Goal: Task Accomplishment & Management: Manage account settings

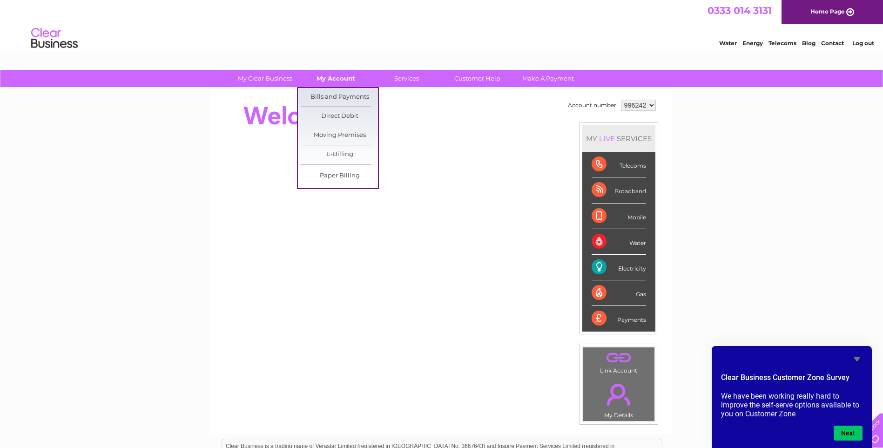
click at [322, 73] on link "My Account" at bounding box center [335, 78] width 77 height 17
click at [322, 101] on link "Bills and Payments" at bounding box center [339, 97] width 77 height 19
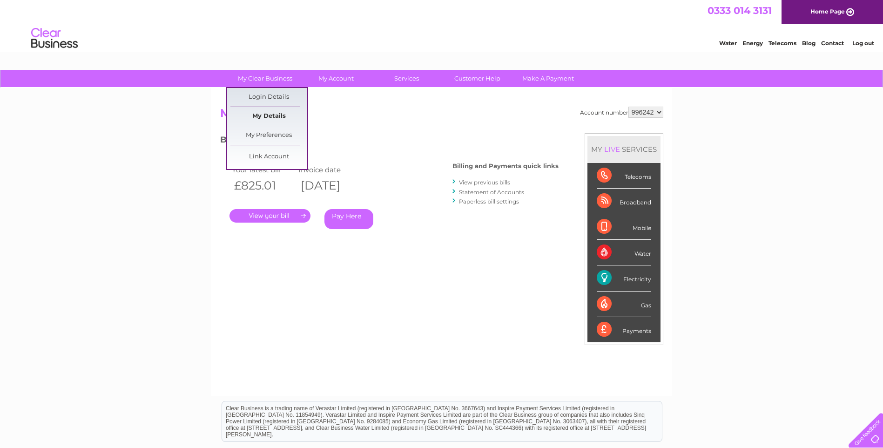
click at [266, 114] on link "My Details" at bounding box center [268, 116] width 77 height 19
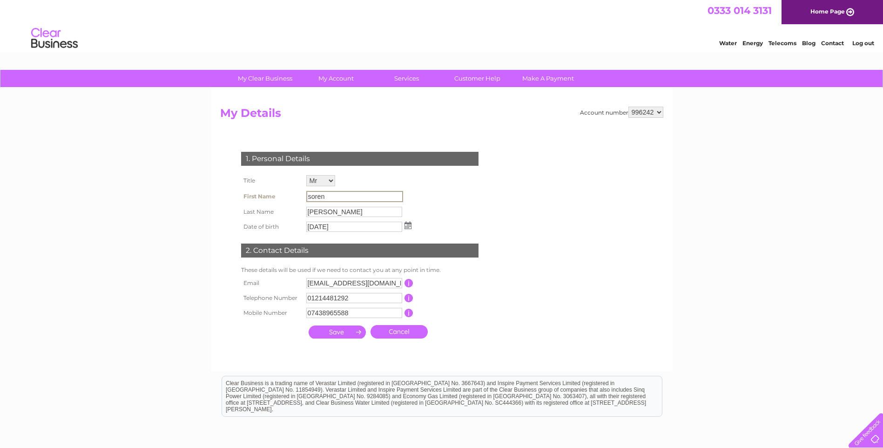
drag, startPoint x: 335, startPoint y: 195, endPoint x: 233, endPoint y: 195, distance: 102.4
click at [233, 195] on div "1. Personal Details Title Mr Mrs Ms Miss Dr Rev Prof Other First Name soren Las…" at bounding box center [361, 242] width 283 height 201
click at [335, 214] on input "Bakhtiar Ali" at bounding box center [354, 211] width 97 height 11
click at [367, 211] on input "Bakhtiar Ali" at bounding box center [354, 211] width 97 height 11
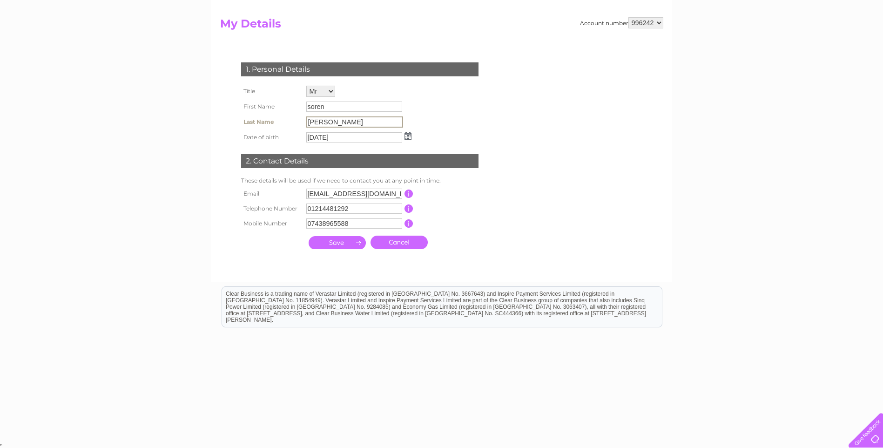
scroll to position [88, 0]
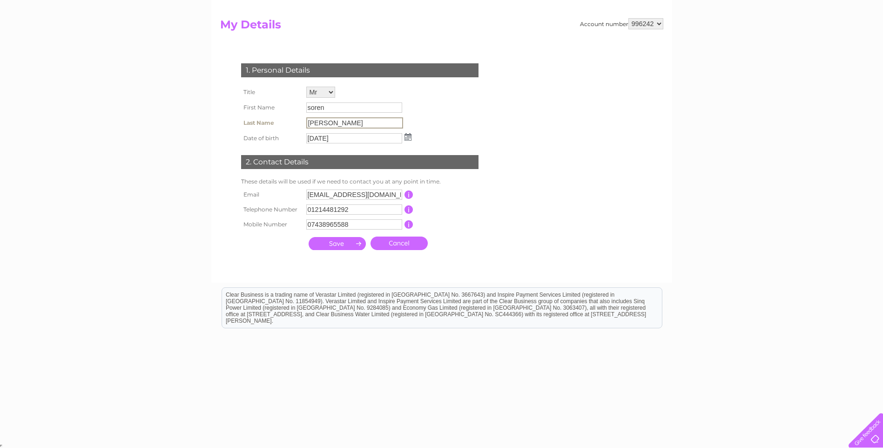
click at [411, 191] on input "button" at bounding box center [408, 194] width 9 height 8
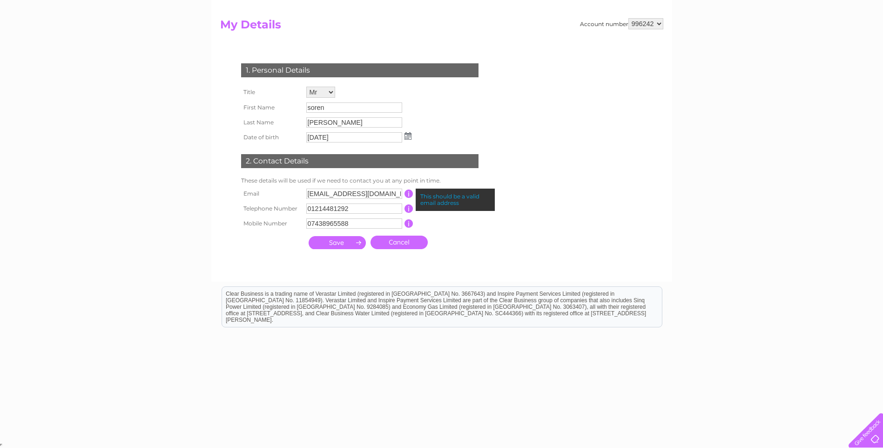
click at [411, 191] on input "button" at bounding box center [408, 193] width 9 height 8
click at [387, 194] on input "owenstreat@gmail.com" at bounding box center [354, 193] width 97 height 11
type input "owenstreat@gmail.com"
click at [405, 137] on img at bounding box center [407, 135] width 7 height 7
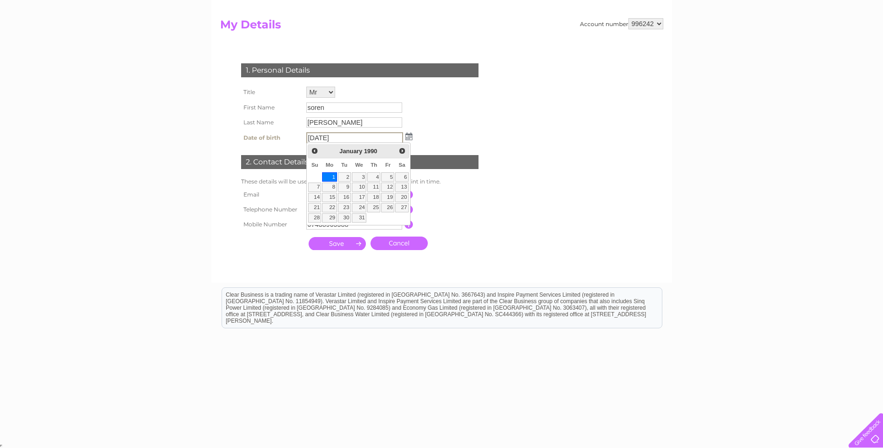
click at [372, 108] on input "soren" at bounding box center [354, 107] width 96 height 10
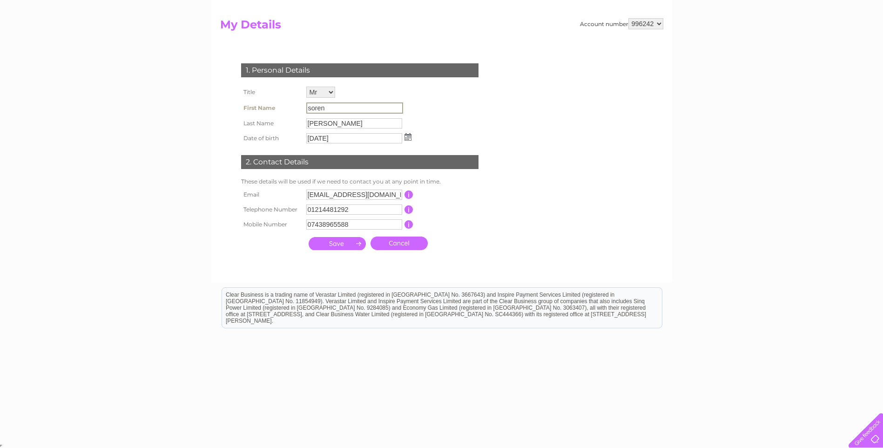
click at [327, 94] on select "Mr Mrs Ms Miss Dr Rev Prof Other" at bounding box center [320, 92] width 29 height 11
click at [327, 93] on select "Mr Mrs Ms Miss Dr Rev Prof Other" at bounding box center [321, 93] width 30 height 12
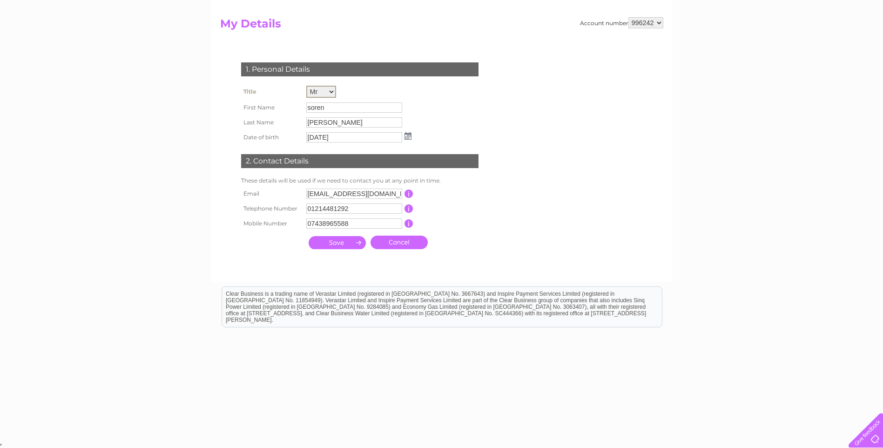
scroll to position [0, 0]
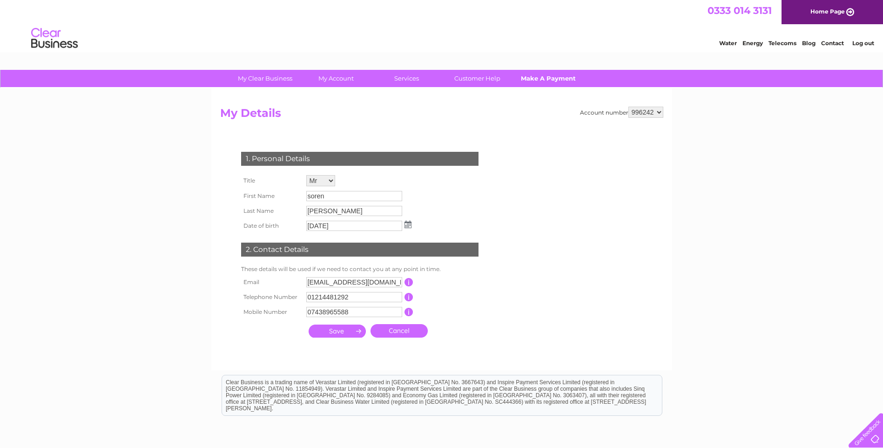
click at [536, 82] on link "Make A Payment" at bounding box center [547, 78] width 77 height 17
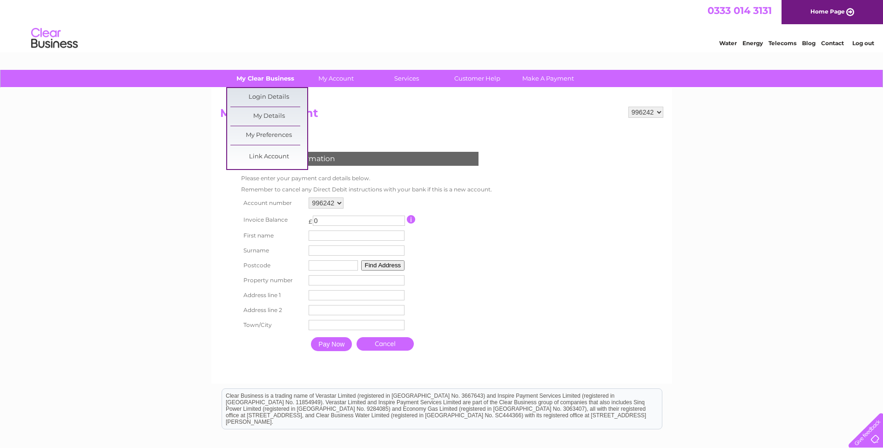
click at [251, 83] on link "My Clear Business" at bounding box center [265, 78] width 77 height 17
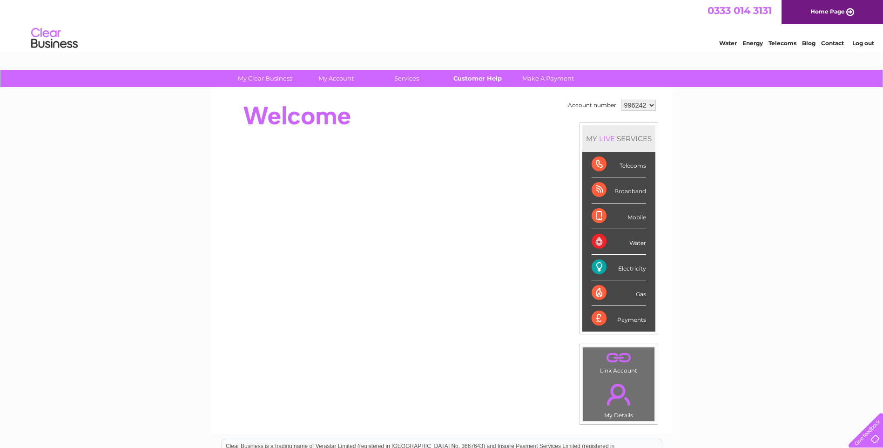
click at [469, 74] on link "Customer Help" at bounding box center [477, 78] width 77 height 17
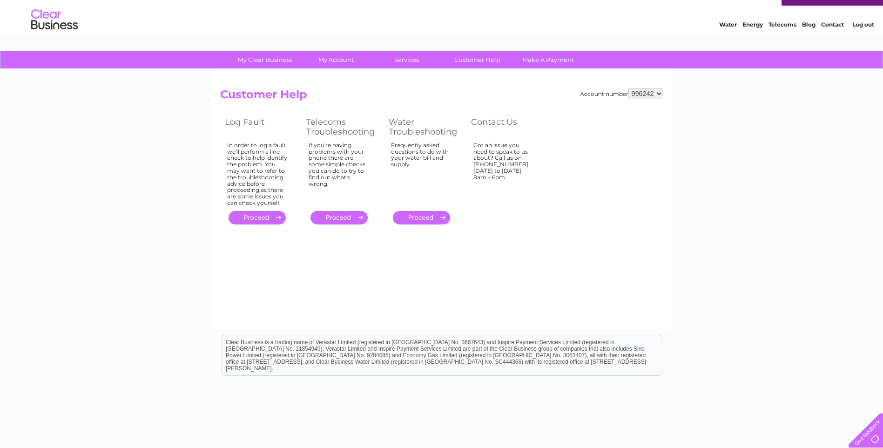
scroll to position [47, 0]
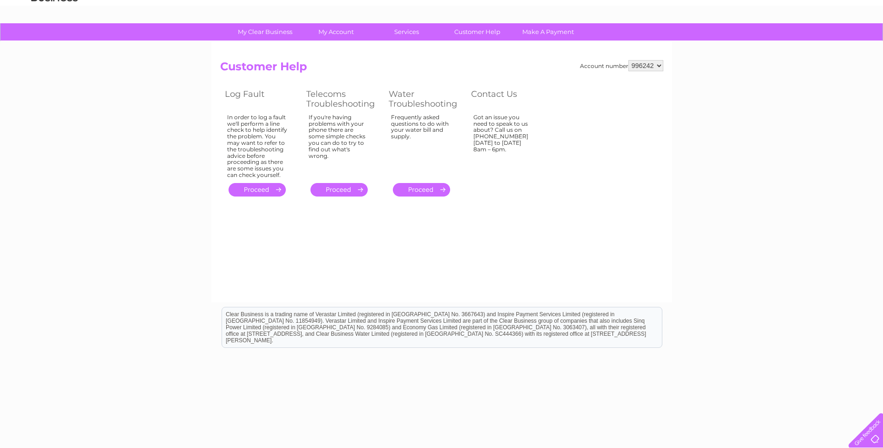
click at [266, 191] on link "." at bounding box center [256, 189] width 57 height 13
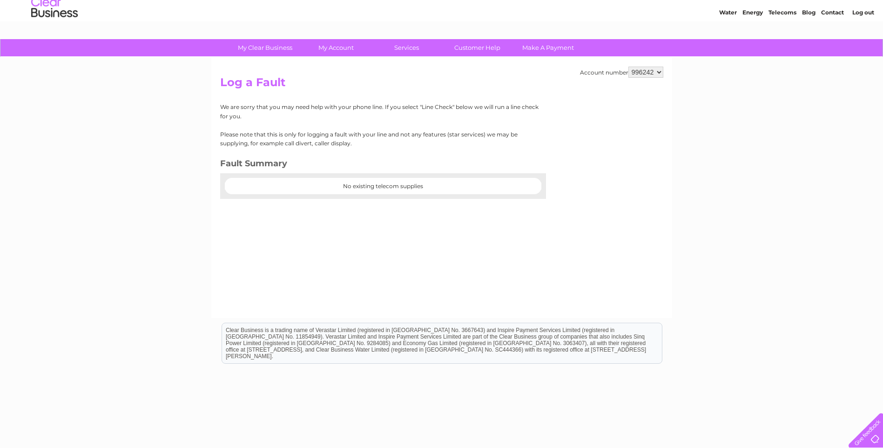
scroll to position [47, 0]
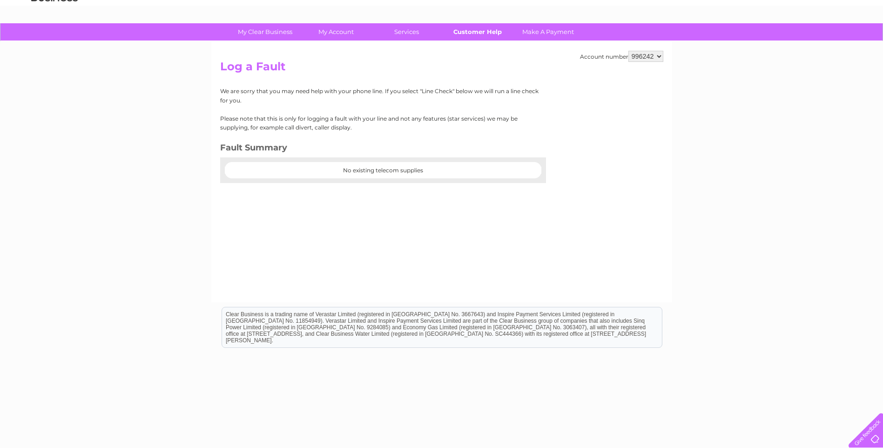
click at [480, 36] on link "Customer Help" at bounding box center [477, 31] width 77 height 17
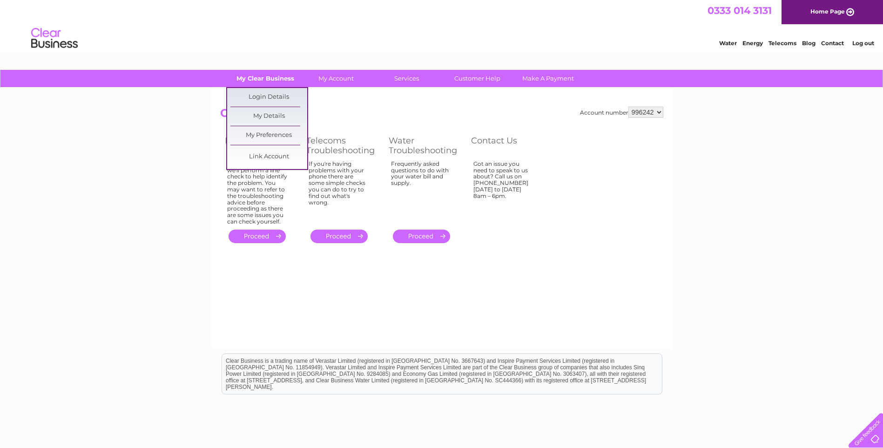
click at [258, 80] on link "My Clear Business" at bounding box center [265, 78] width 77 height 17
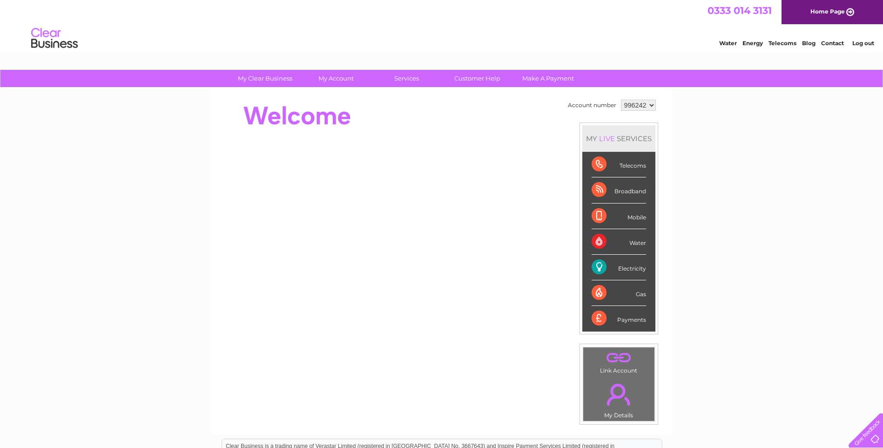
click at [860, 39] on li "Log out" at bounding box center [863, 43] width 28 height 12
click at [863, 43] on link "Log out" at bounding box center [863, 43] width 22 height 7
